Goal: Task Accomplishment & Management: Manage account settings

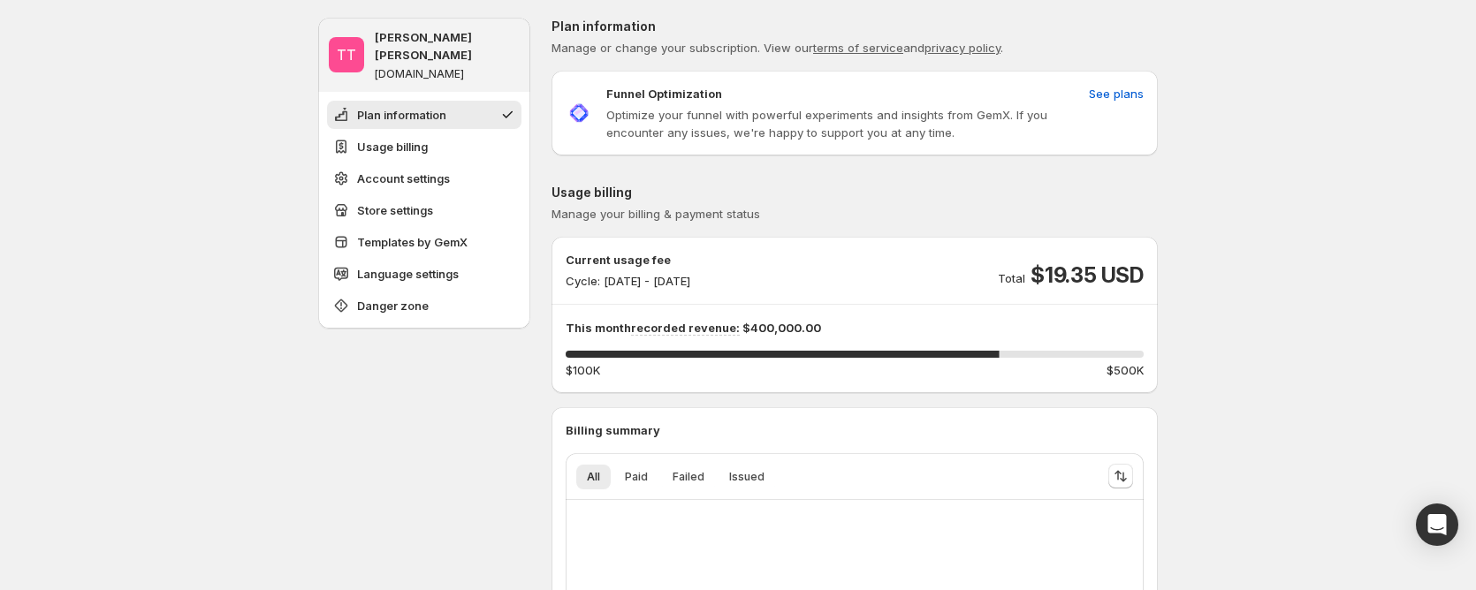
click at [1029, 354] on div "75 %" at bounding box center [855, 354] width 578 height 7
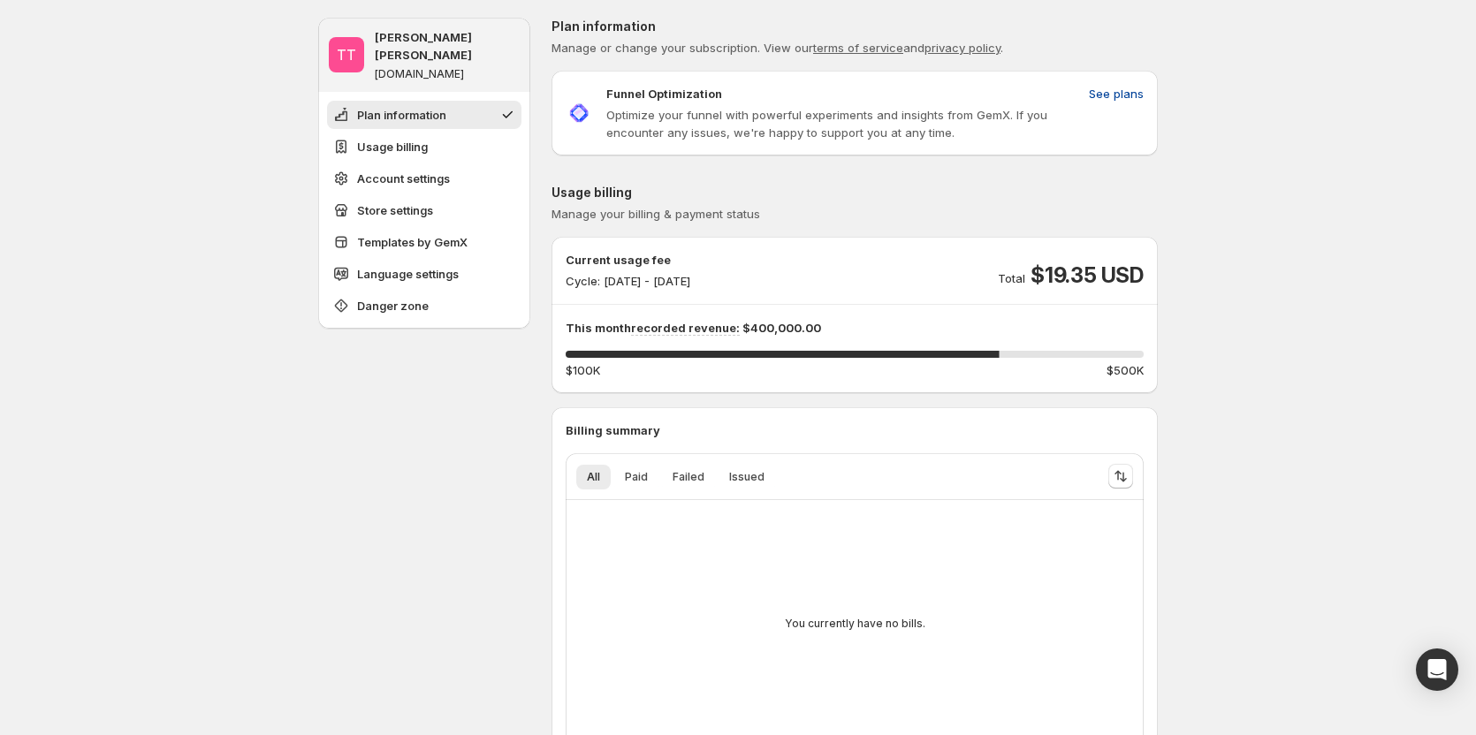
click at [1115, 89] on span "See plans" at bounding box center [1116, 94] width 55 height 18
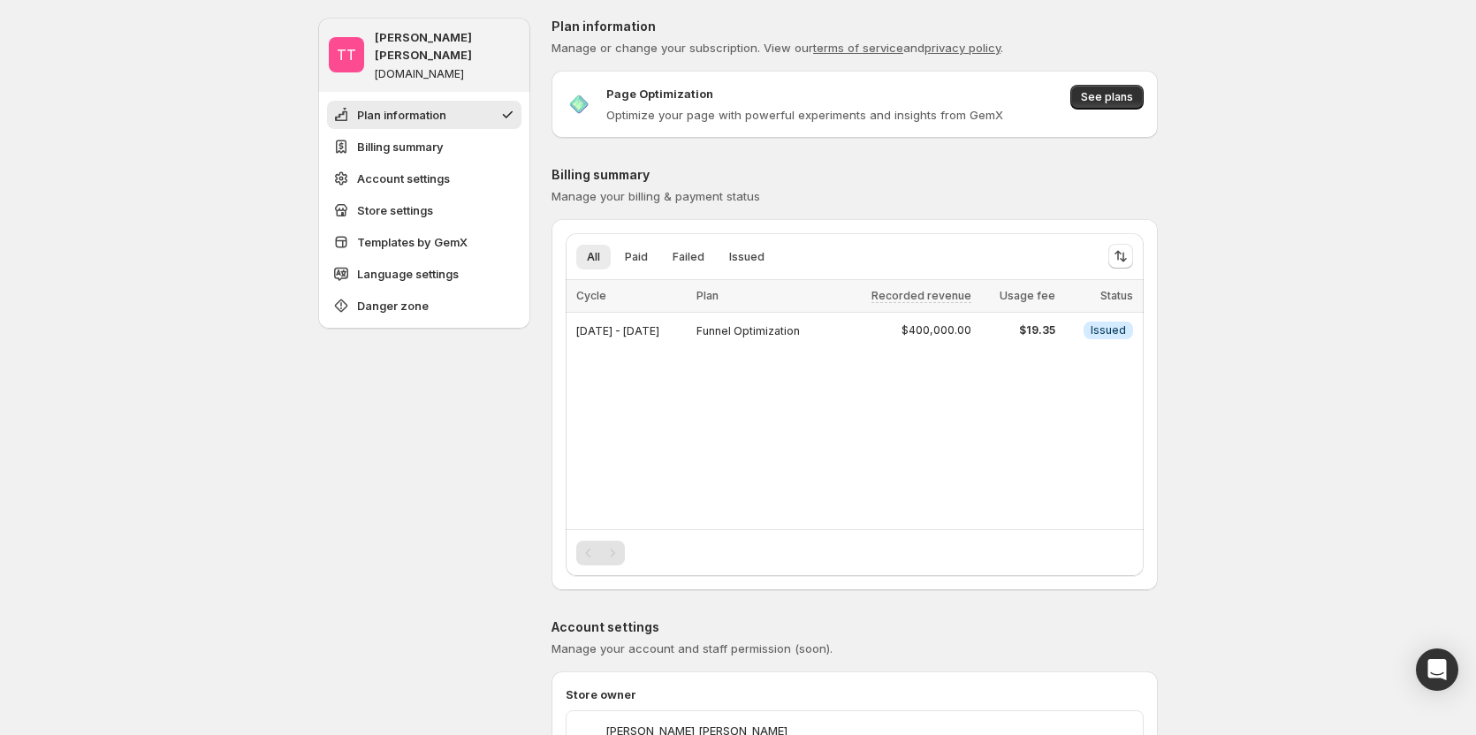
click at [1100, 97] on span "See plans" at bounding box center [1107, 97] width 52 height 14
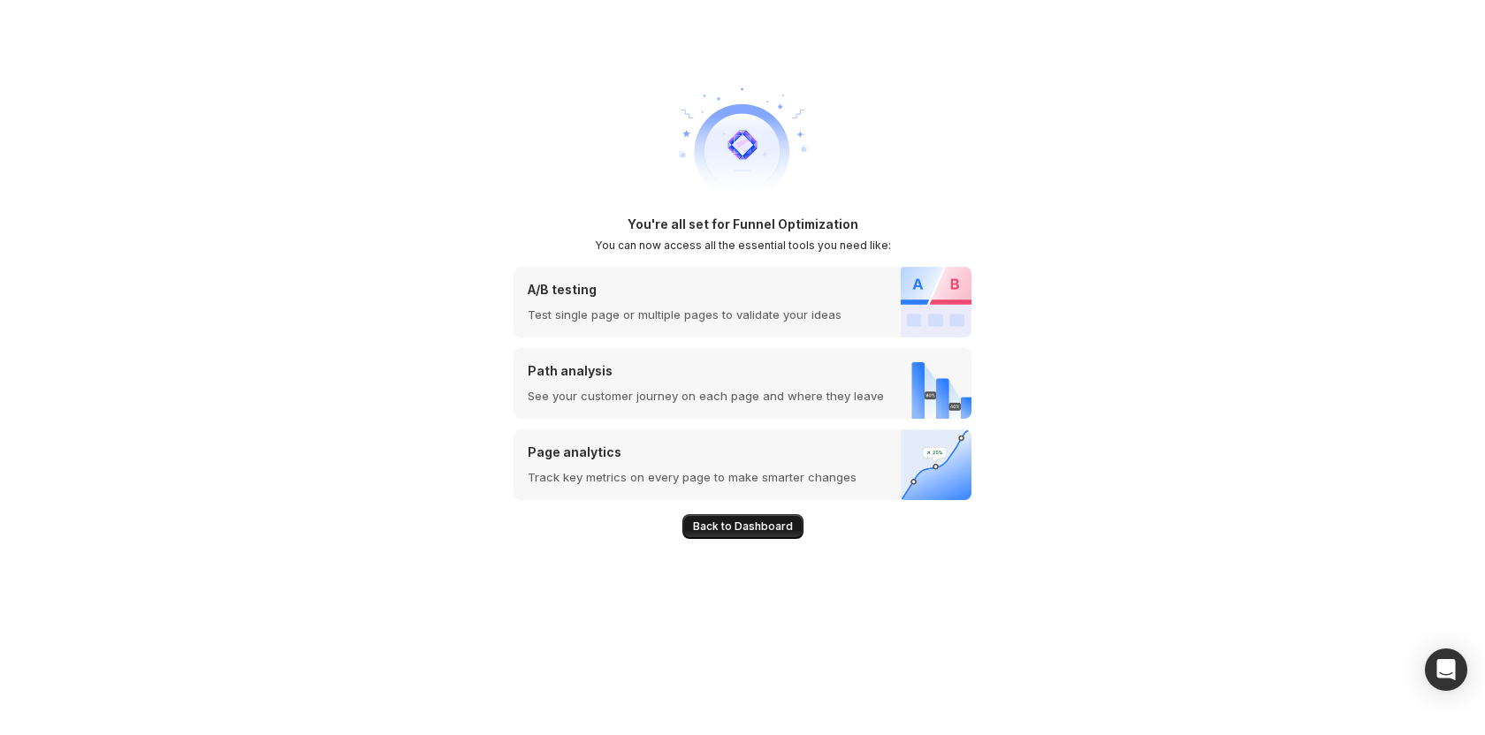
click at [725, 535] on button "Back to Dashboard" at bounding box center [742, 526] width 121 height 25
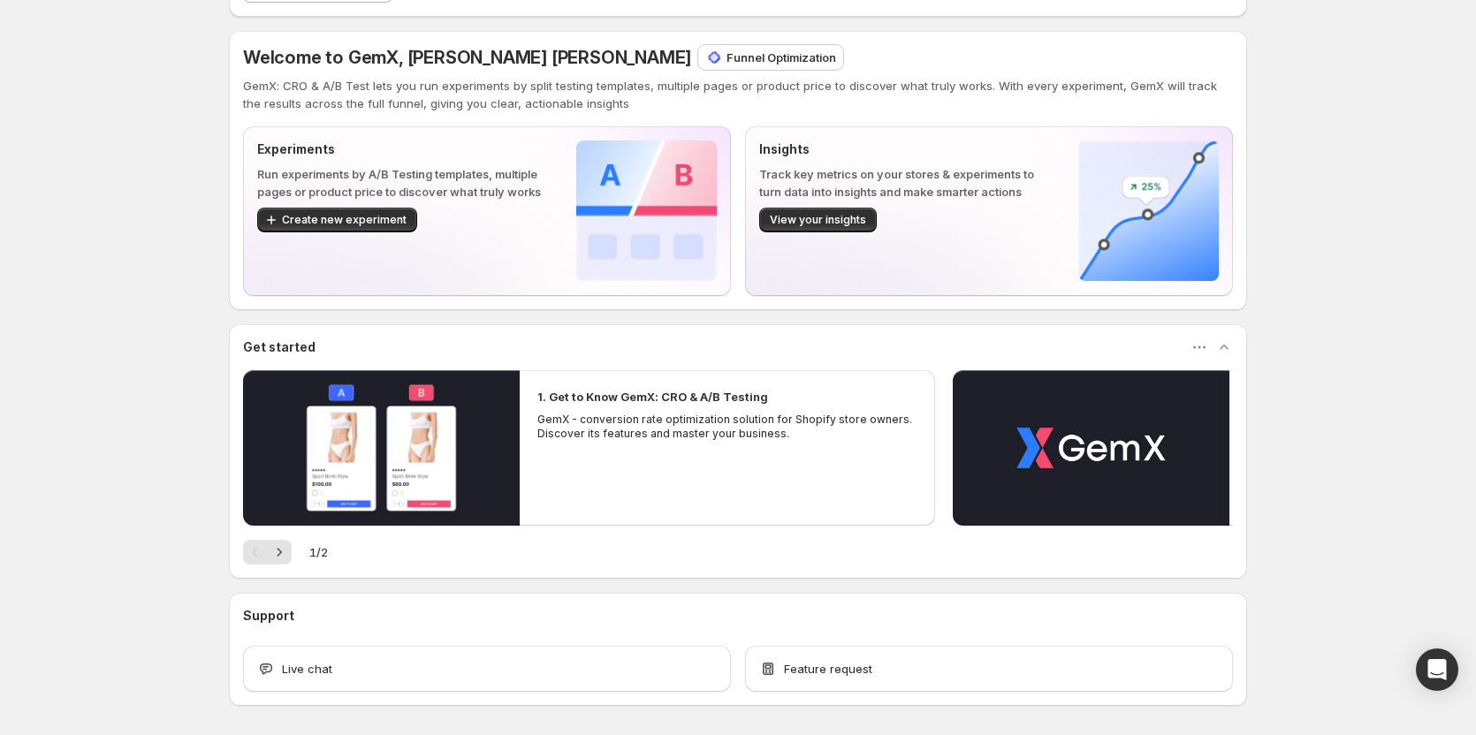
scroll to position [198, 0]
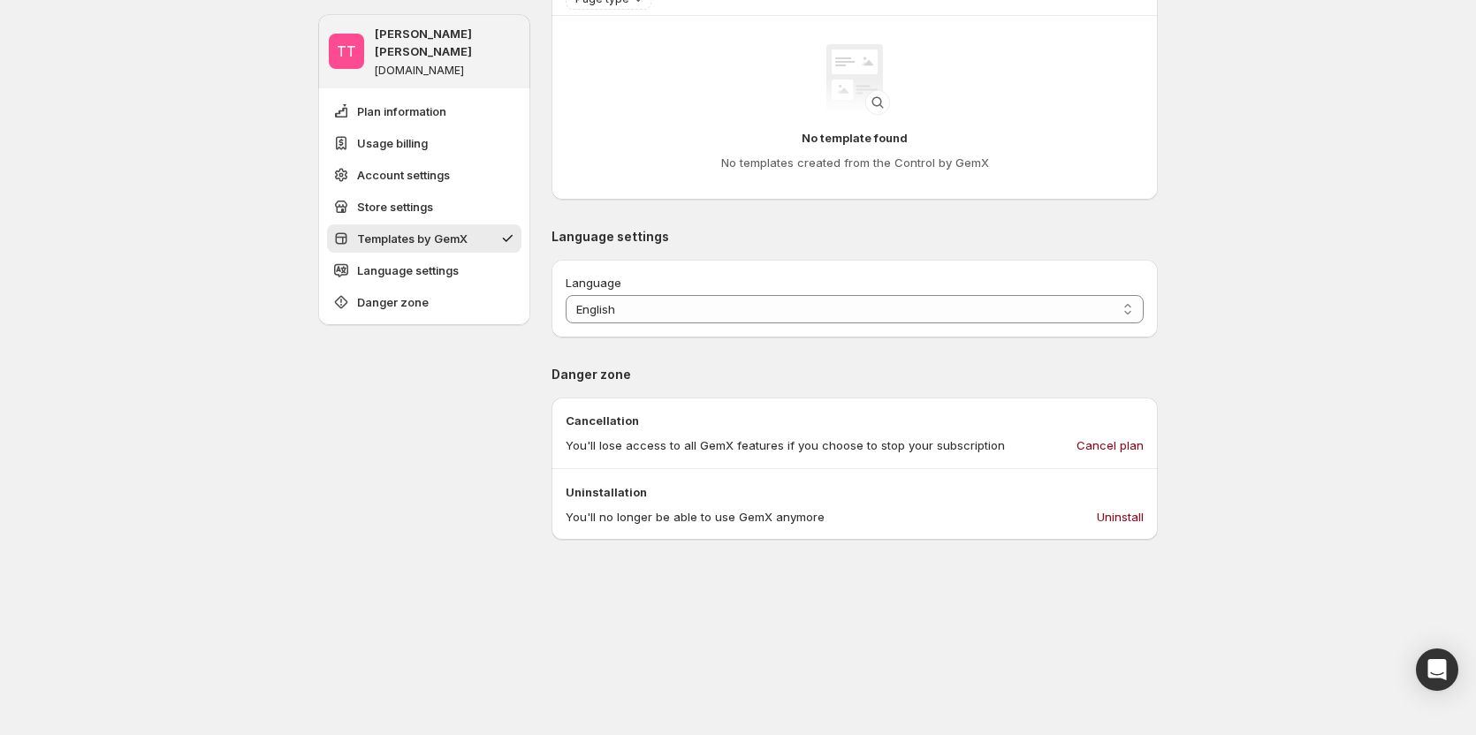
scroll to position [1612, 0]
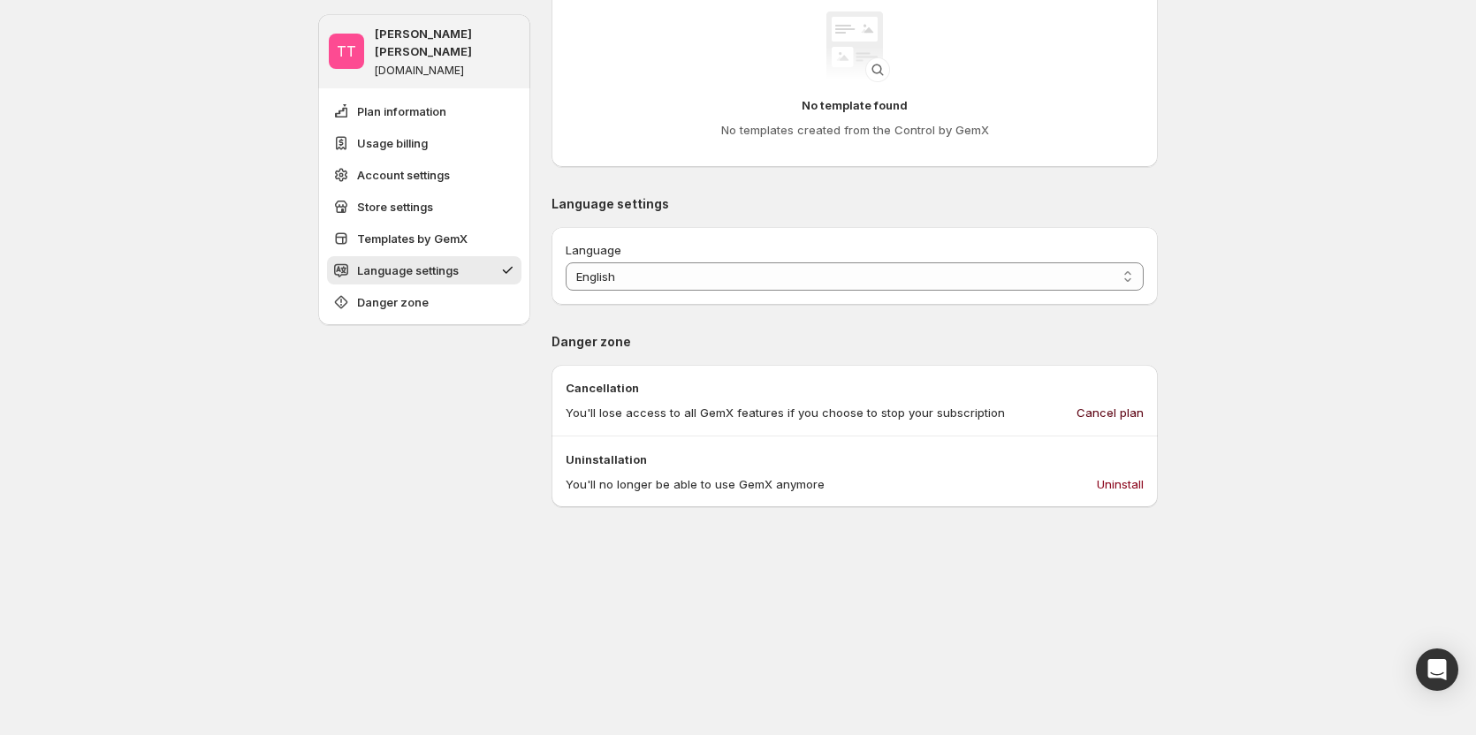
click at [1122, 412] on span "Cancel plan" at bounding box center [1110, 413] width 67 height 18
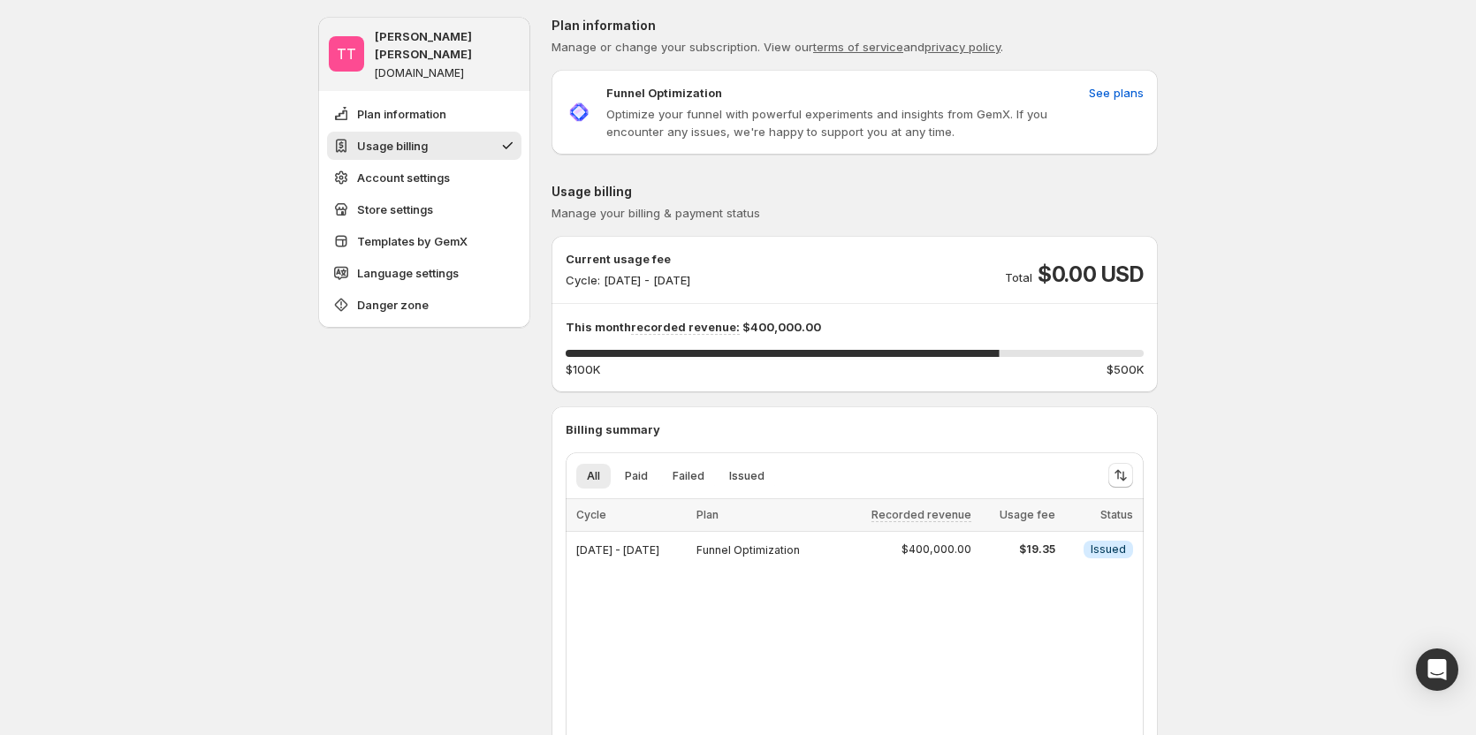
scroll to position [0, 0]
click at [1117, 95] on span "See plans" at bounding box center [1116, 94] width 55 height 18
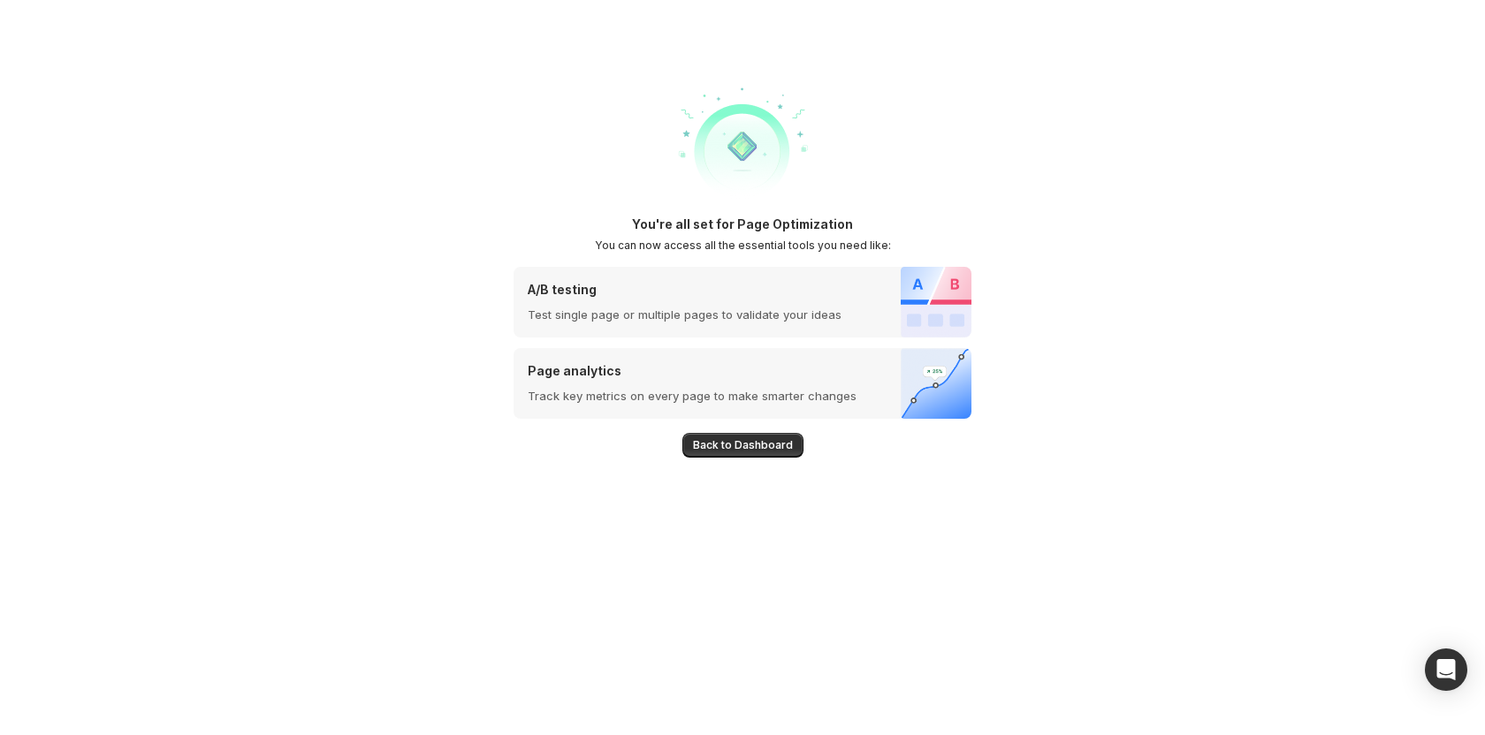
click at [719, 442] on span "Back to Dashboard" at bounding box center [743, 445] width 100 height 14
